Goal: Navigation & Orientation: Understand site structure

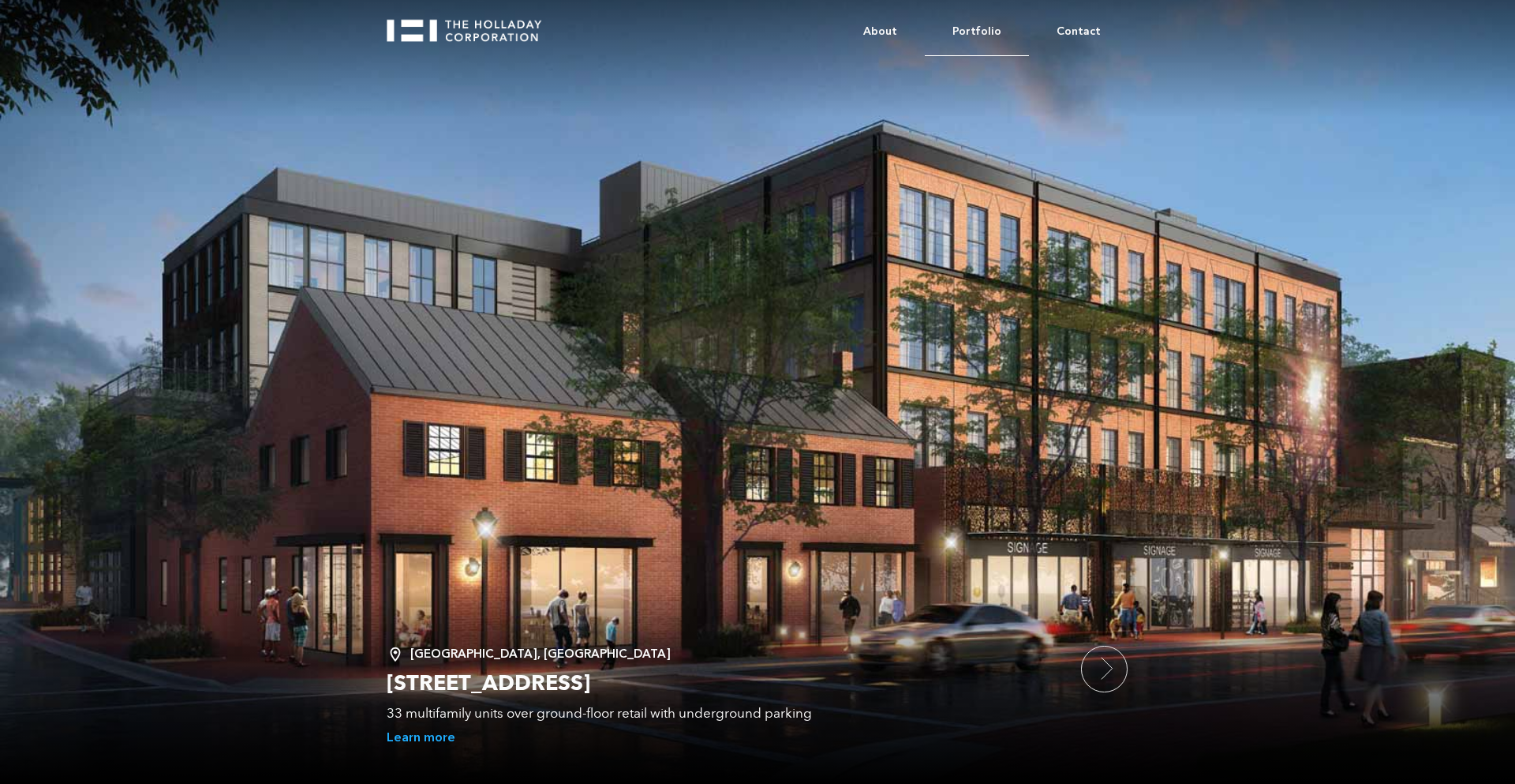
click at [986, 28] on link "Portfolio" at bounding box center [976, 31] width 104 height 48
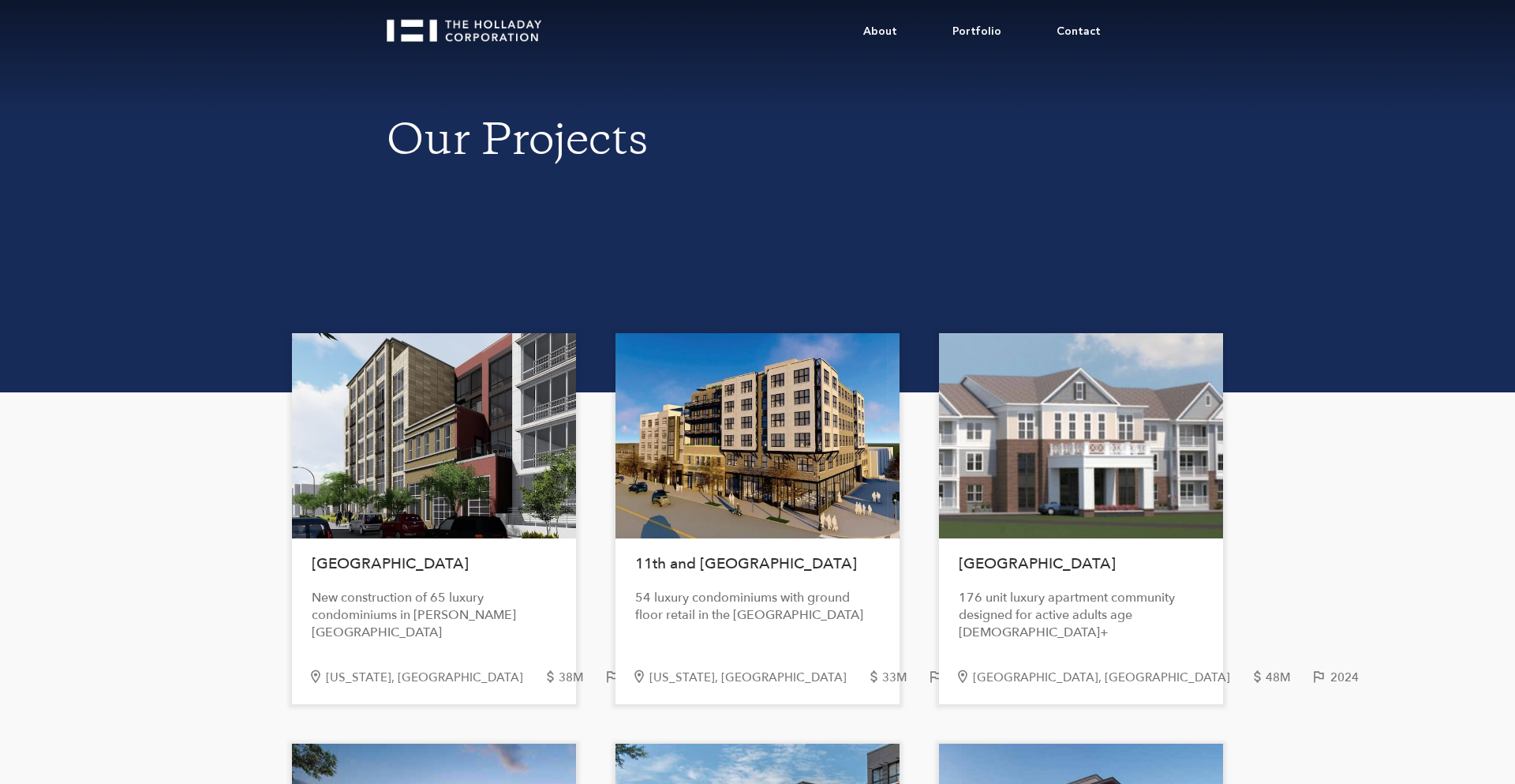
click at [427, 32] on img "home" at bounding box center [471, 24] width 169 height 34
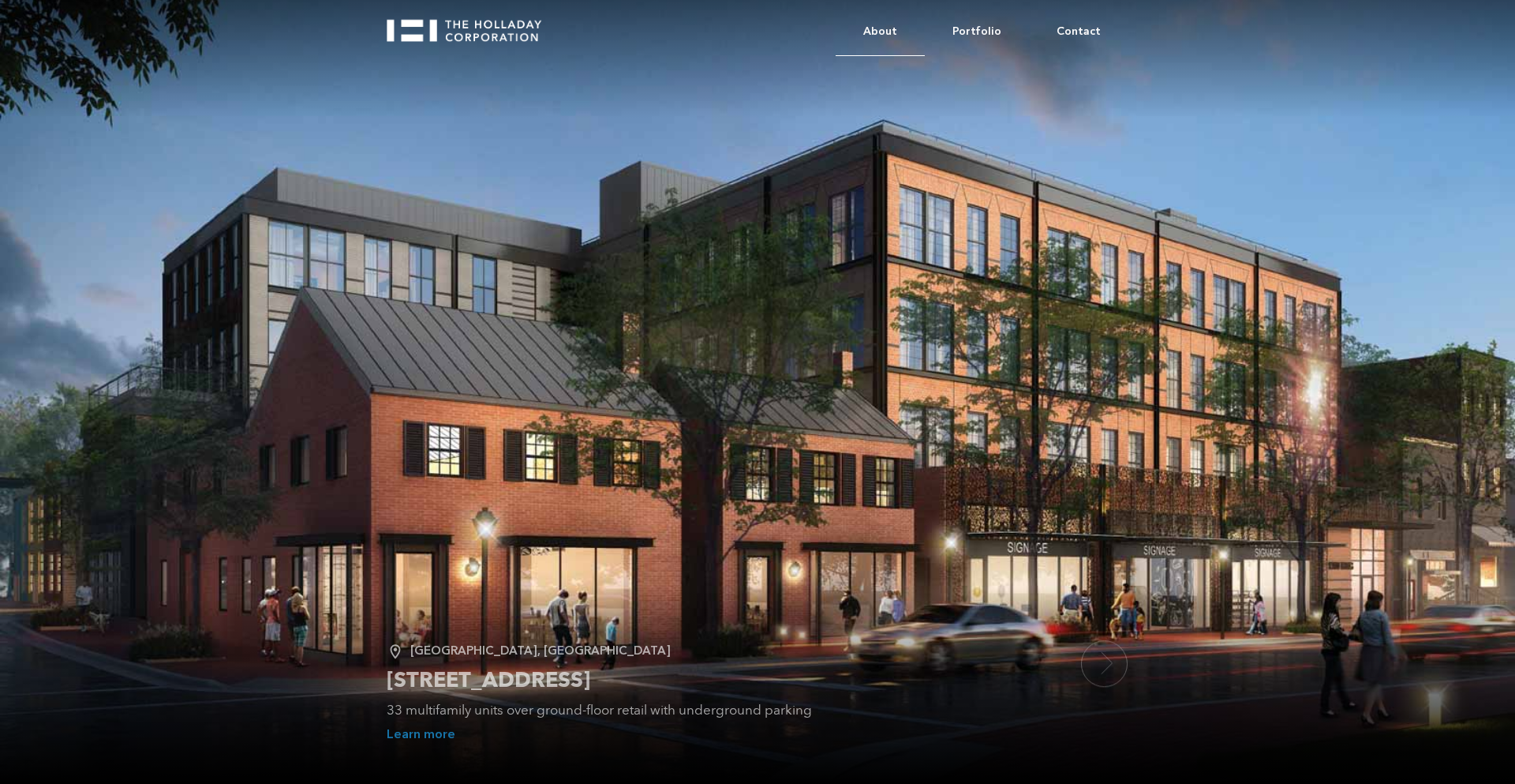
click at [886, 21] on link "About" at bounding box center [880, 31] width 89 height 48
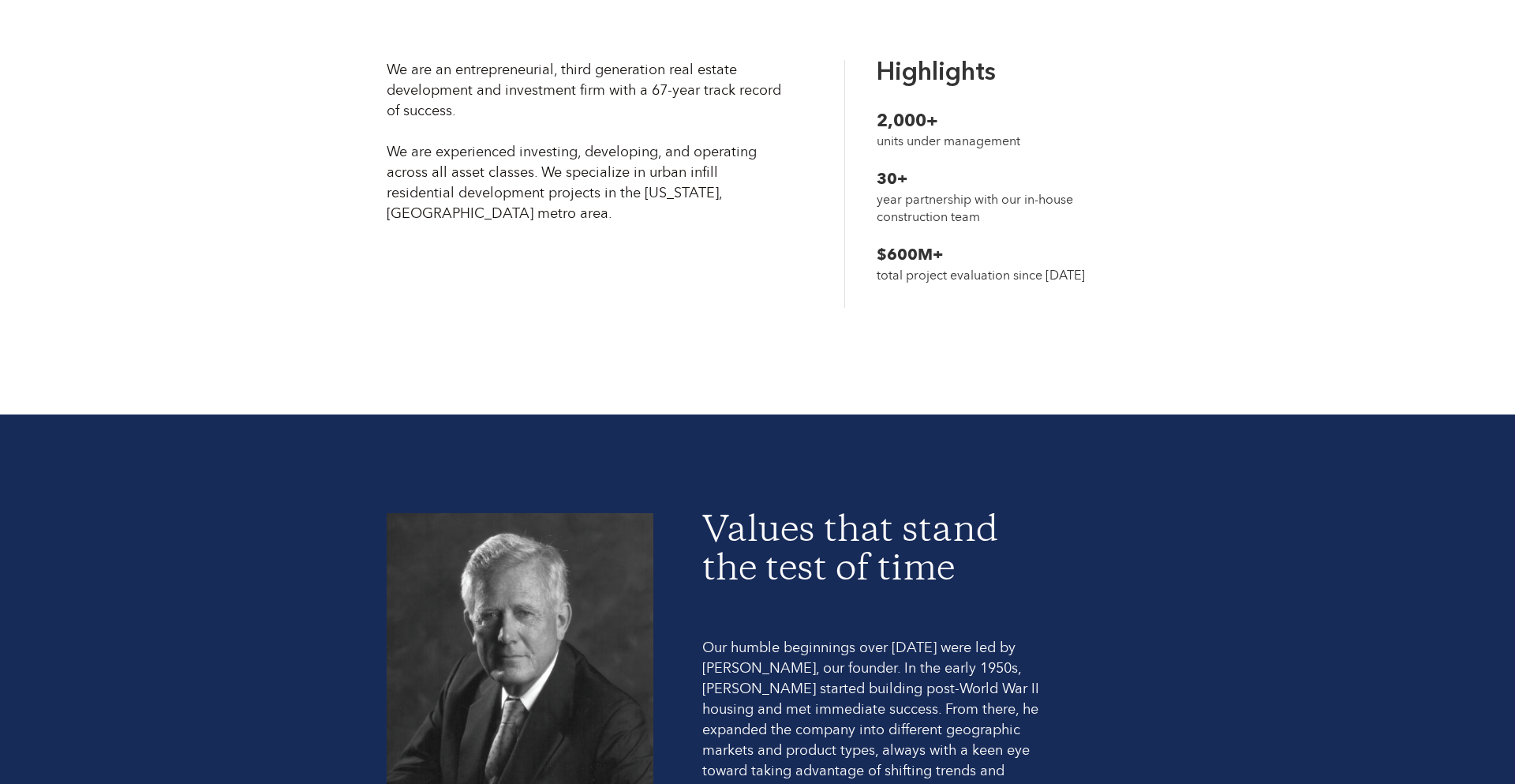
scroll to position [745, 0]
